Goal: Learn about a topic

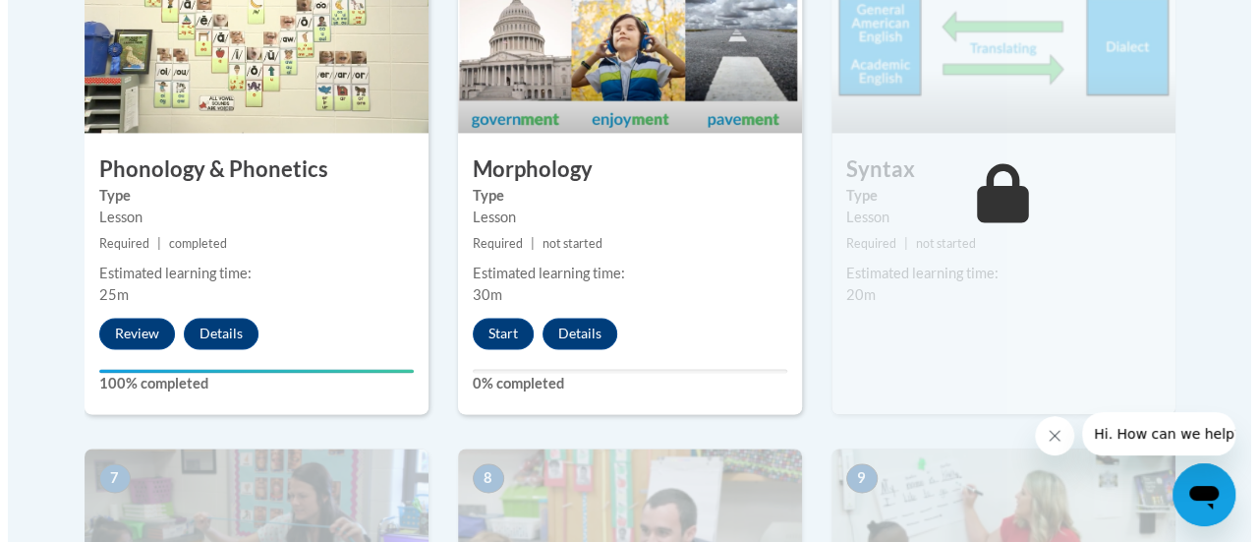
scroll to position [1342, 0]
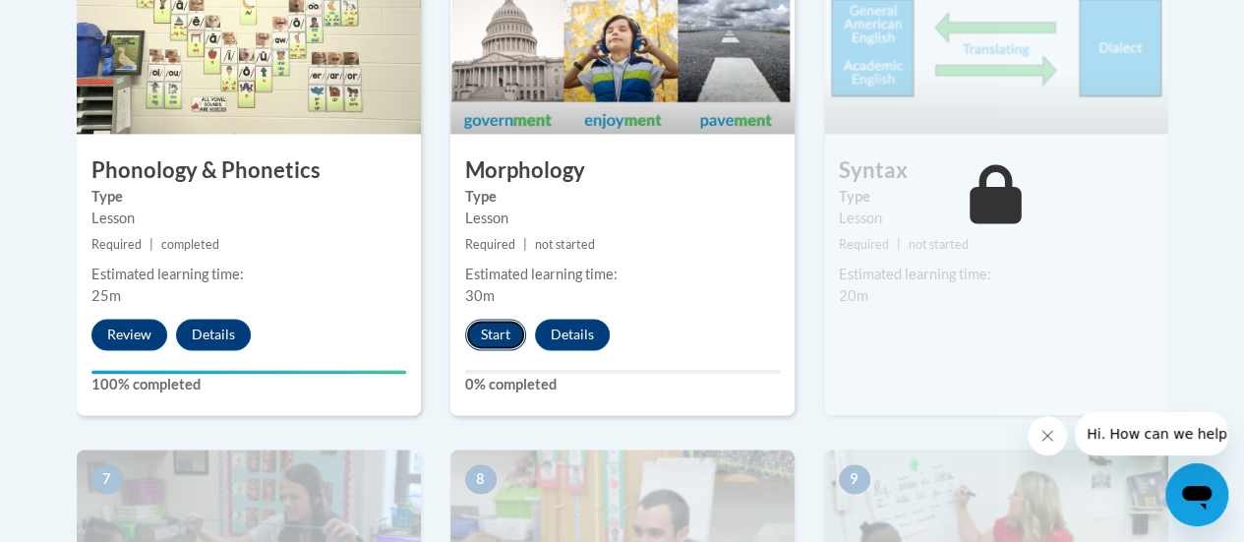
click at [505, 341] on button "Start" at bounding box center [495, 334] width 61 height 31
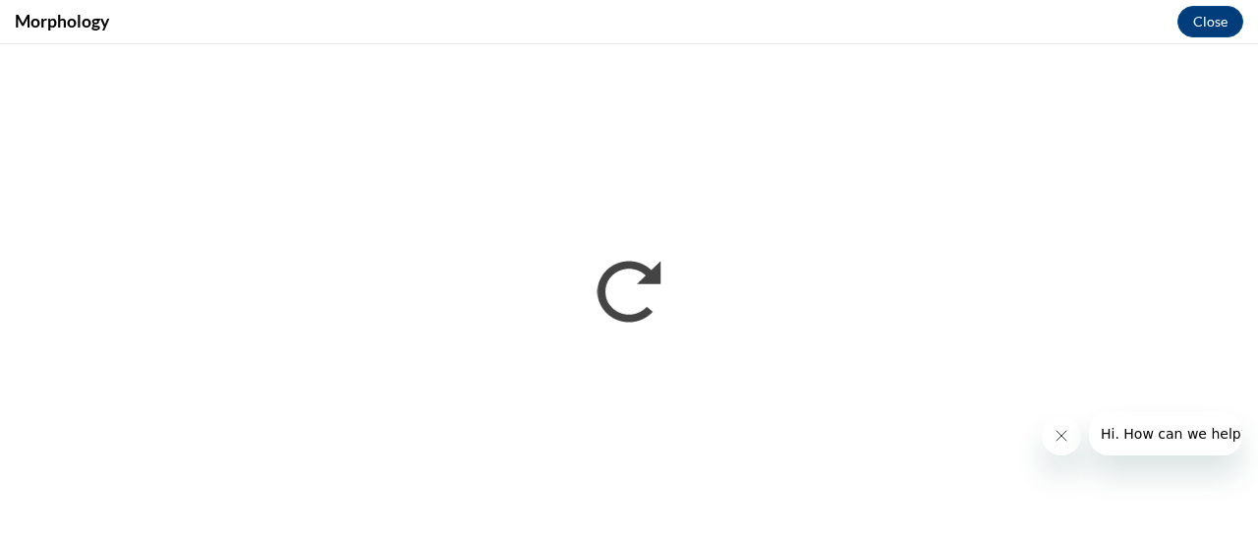
scroll to position [0, 0]
